Goal: Information Seeking & Learning: Find contact information

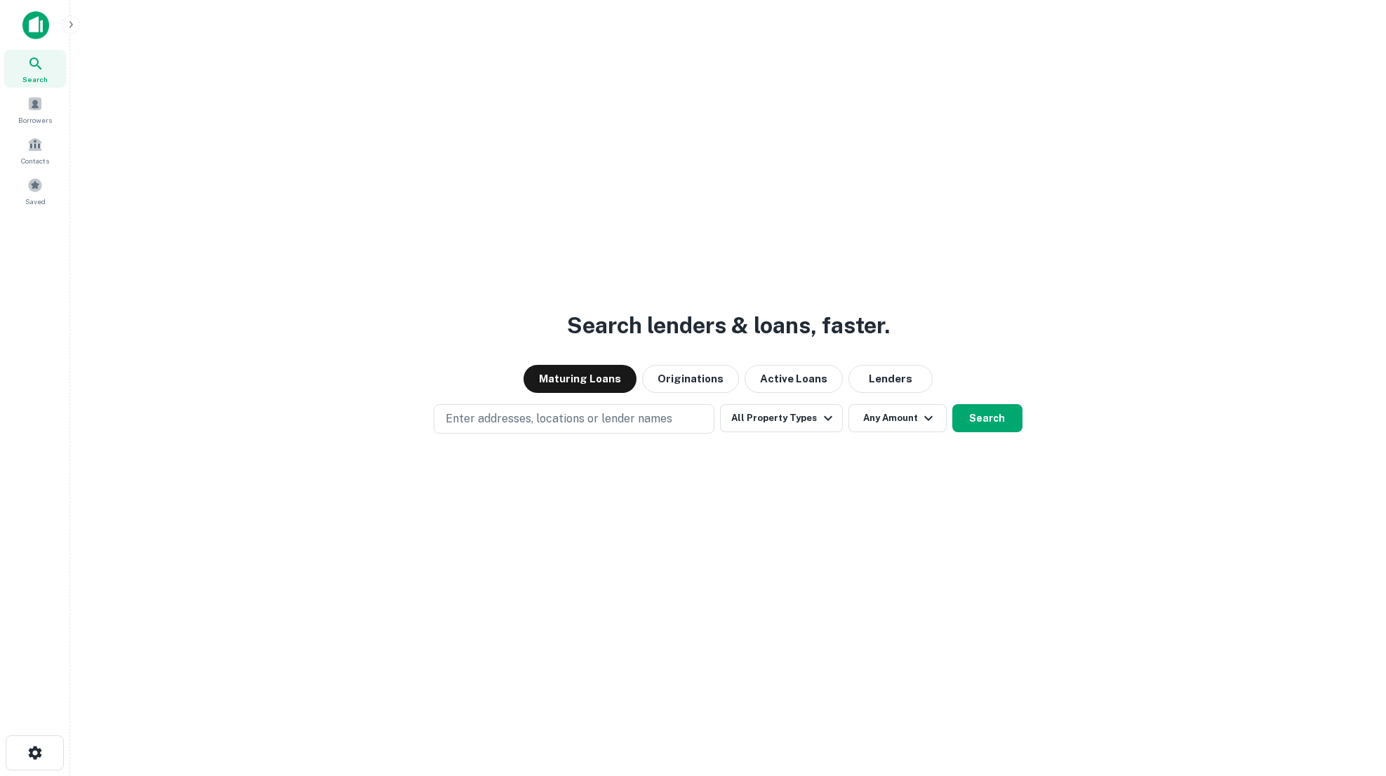
click at [522, 437] on div "Search lenders & loans, faster. Maturing Loans Originations Active Loans Lender…" at bounding box center [728, 422] width 1294 height 776
click at [526, 423] on p "Enter addresses, locations or lender names" at bounding box center [559, 419] width 227 height 17
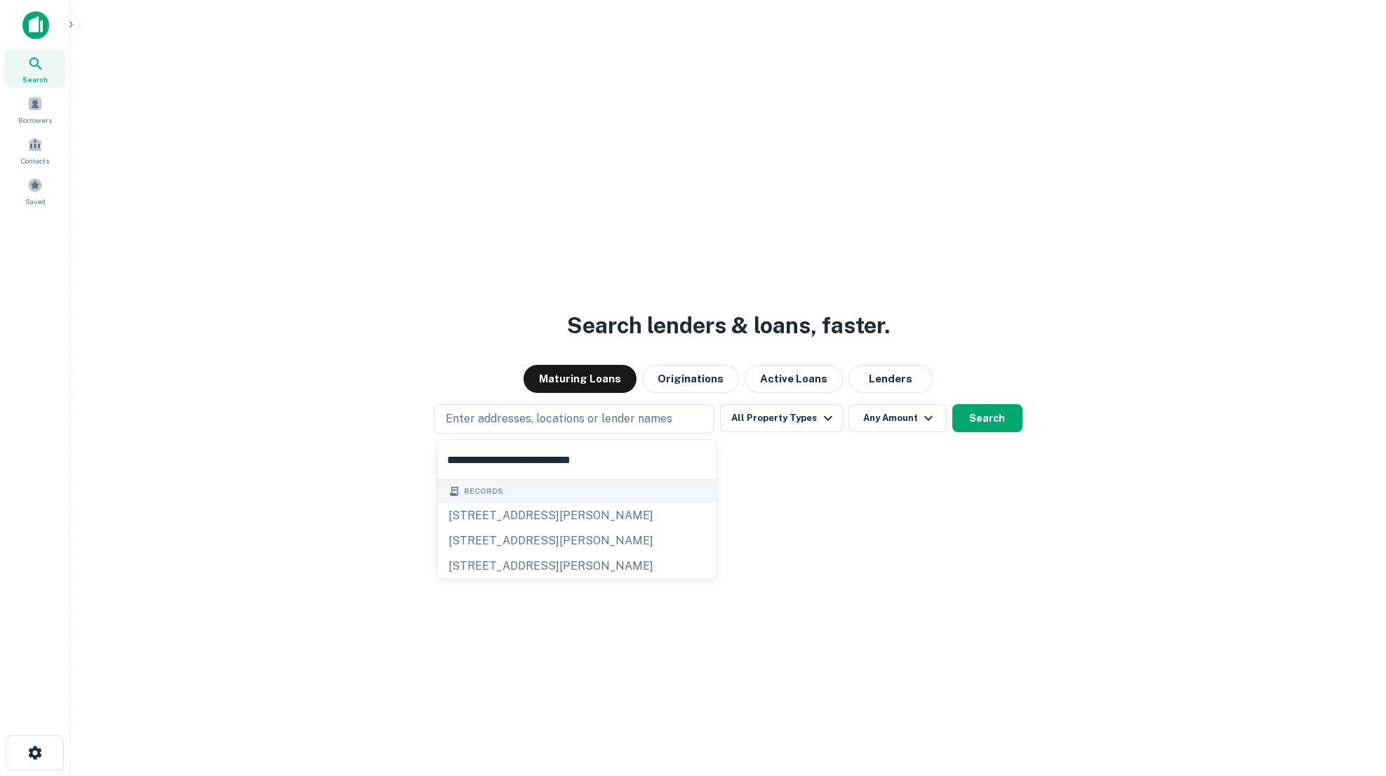
type input "**********"
click at [774, 524] on div "Search lenders & loans, faster. Maturing Loans Originations Active Loans Lender…" at bounding box center [728, 422] width 1294 height 776
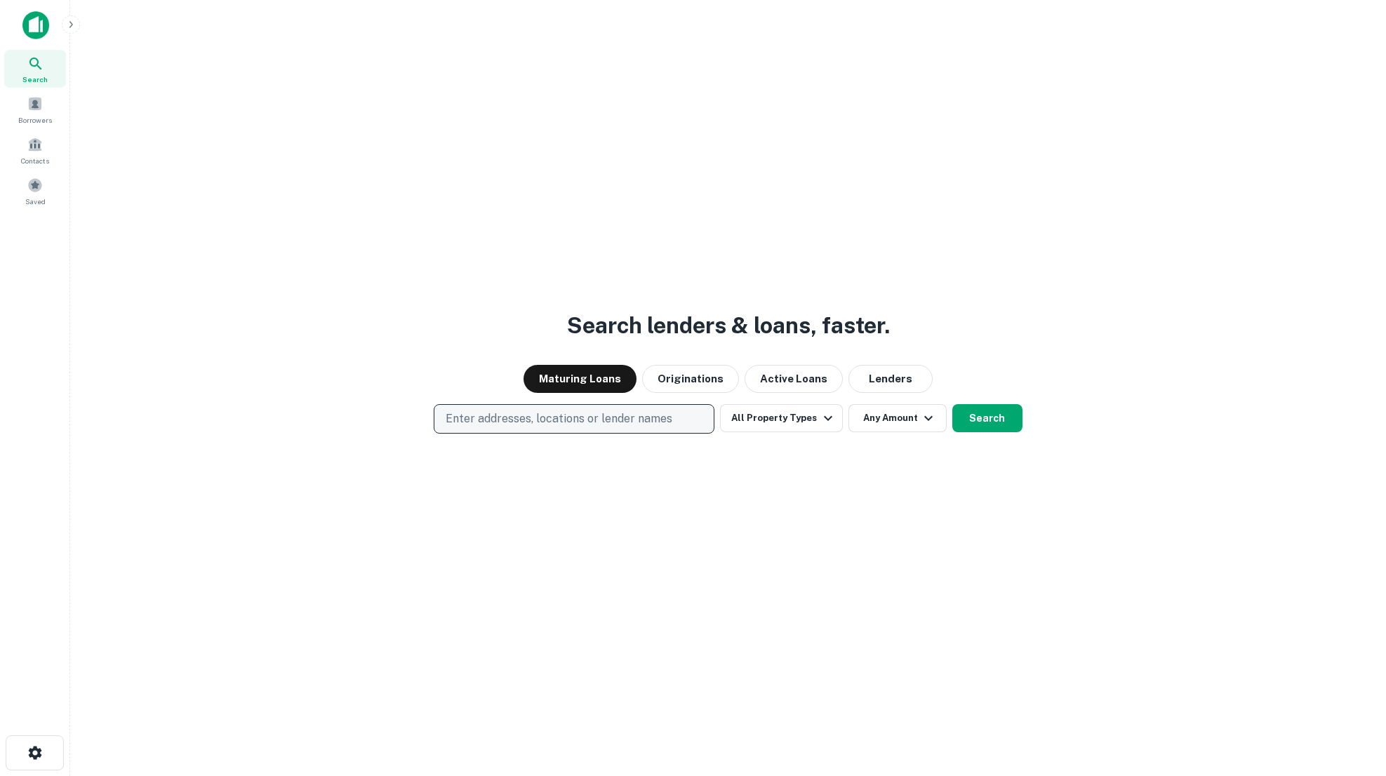
click at [626, 416] on p "Enter addresses, locations or lender names" at bounding box center [559, 419] width 227 height 17
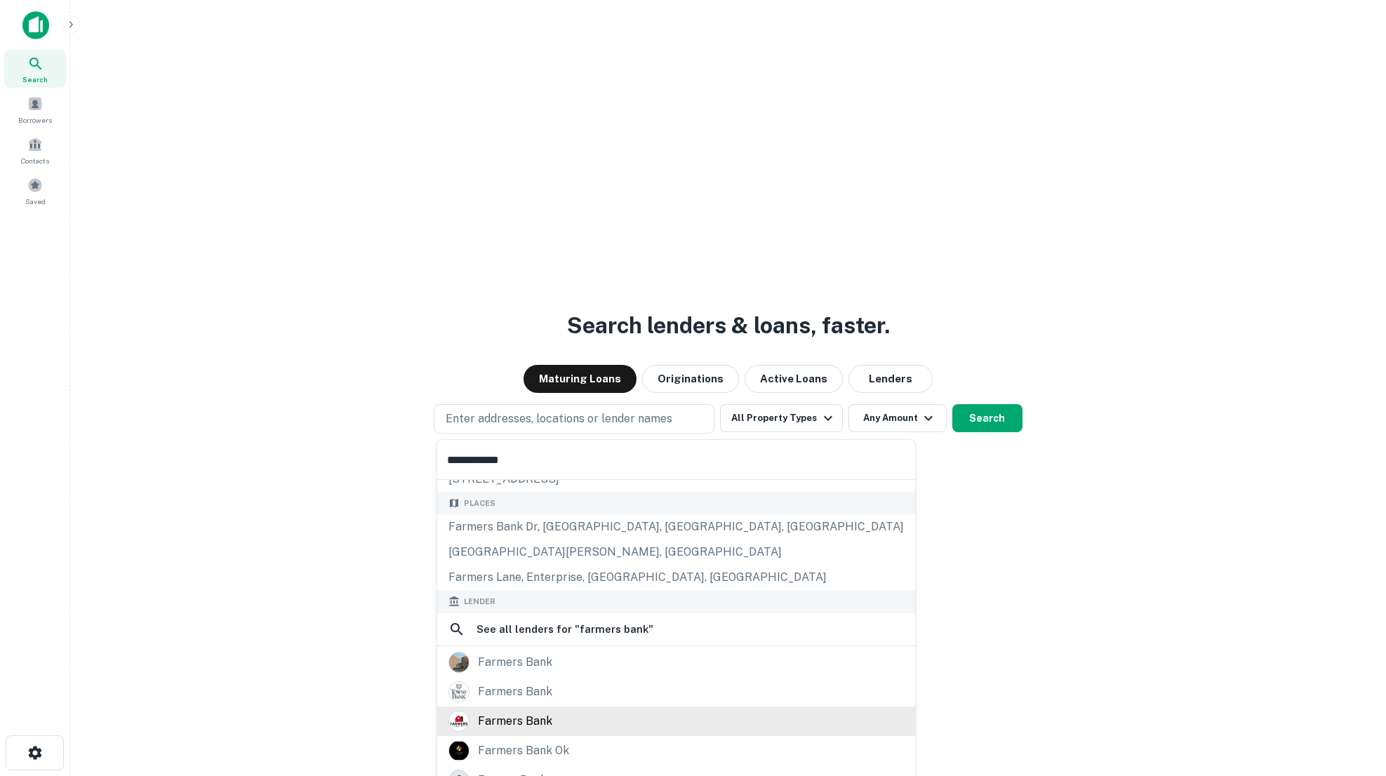
scroll to position [173, 0]
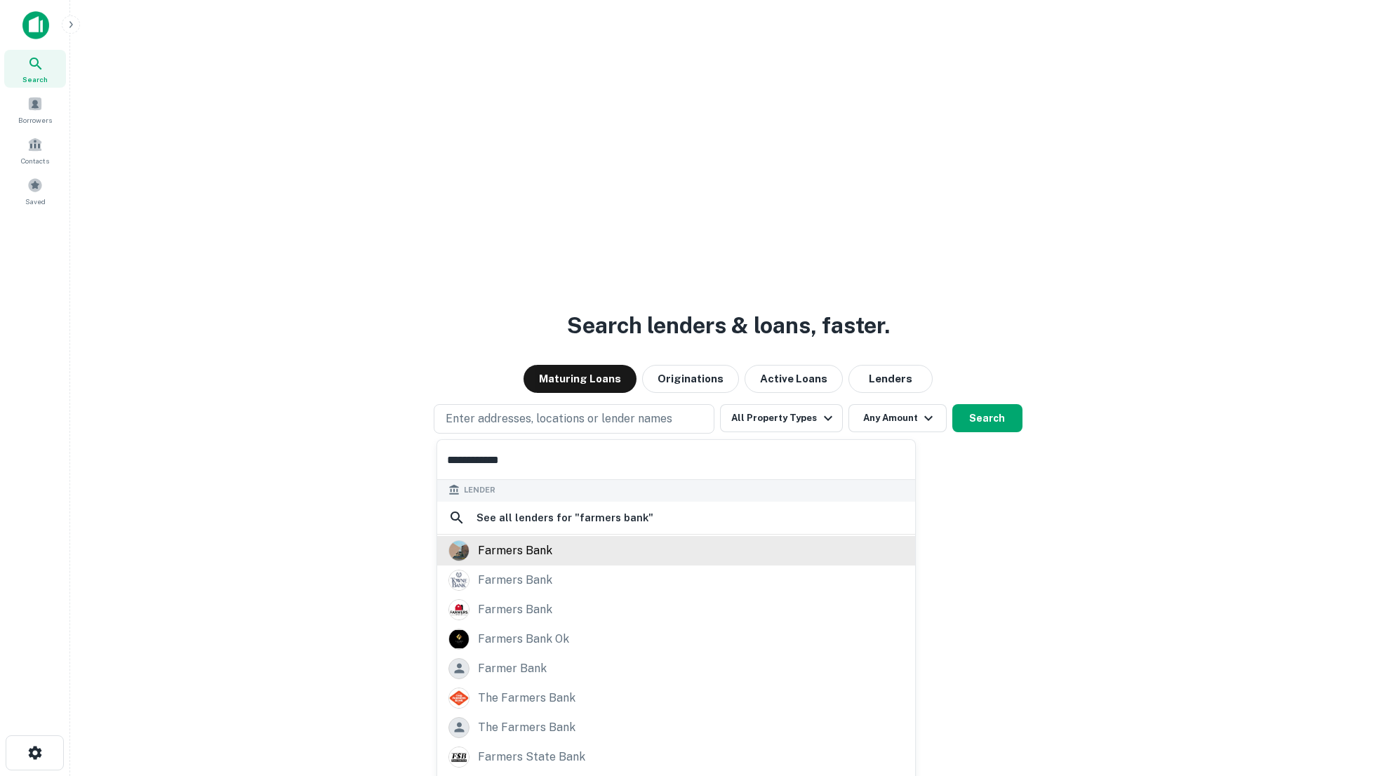
type input "**********"
click at [564, 553] on div "farmers bank" at bounding box center [677, 550] width 456 height 21
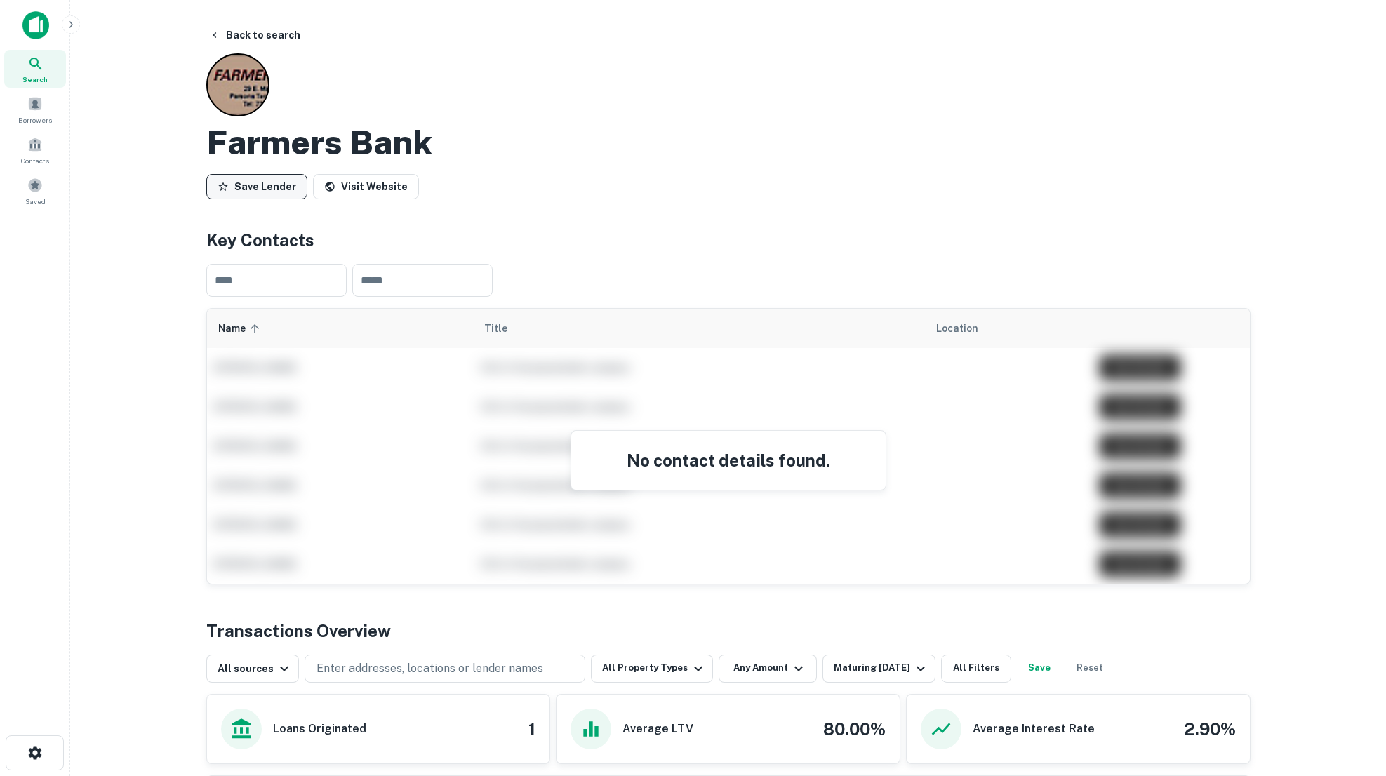
click at [268, 182] on button "Save Lender" at bounding box center [256, 186] width 101 height 25
click at [219, 29] on icon "button" at bounding box center [214, 34] width 11 height 11
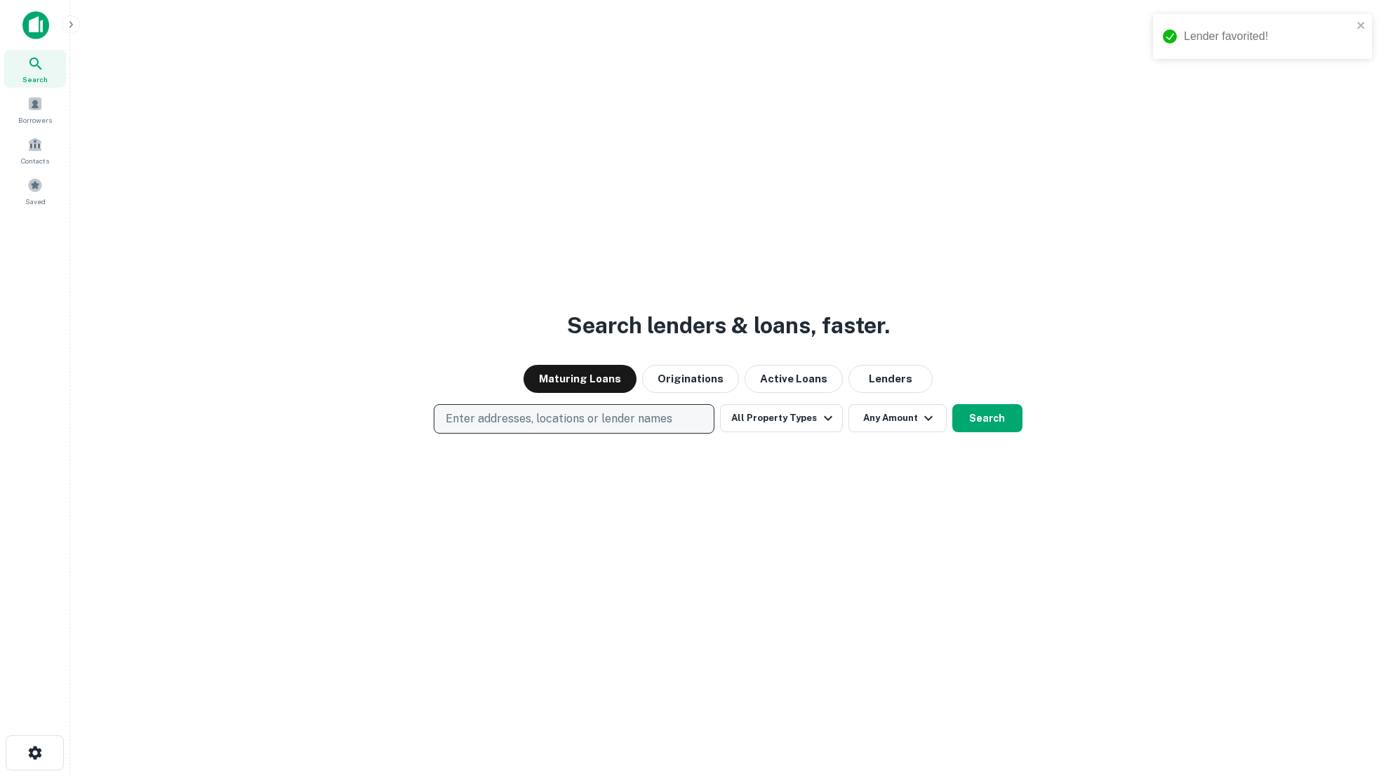
click at [576, 412] on p "Enter addresses, locations or lender names" at bounding box center [559, 419] width 227 height 17
click at [256, 453] on div "Search lenders & loans, faster. Maturing Loans Originations Active Loans Lender…" at bounding box center [728, 422] width 1294 height 776
